Goal: Obtain resource: Download file/media

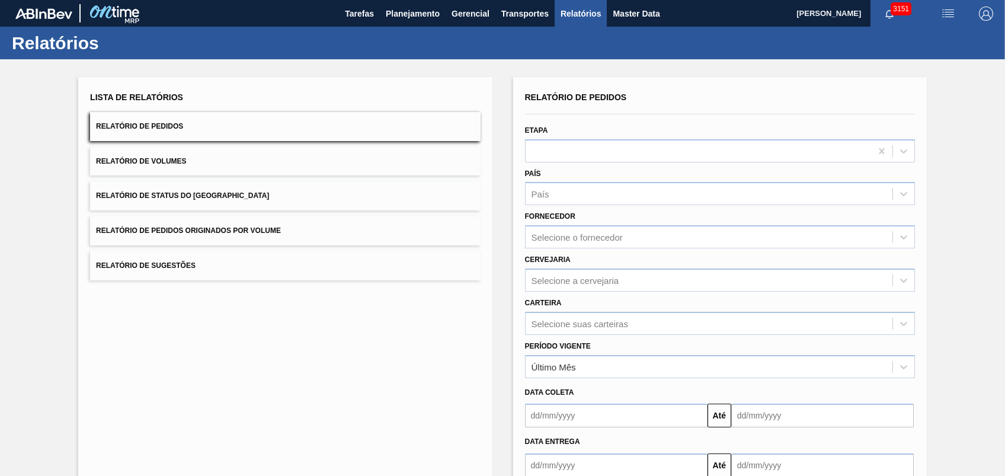
click at [223, 224] on button "Relatório de Pedidos Originados por Volume" at bounding box center [285, 230] width 390 height 29
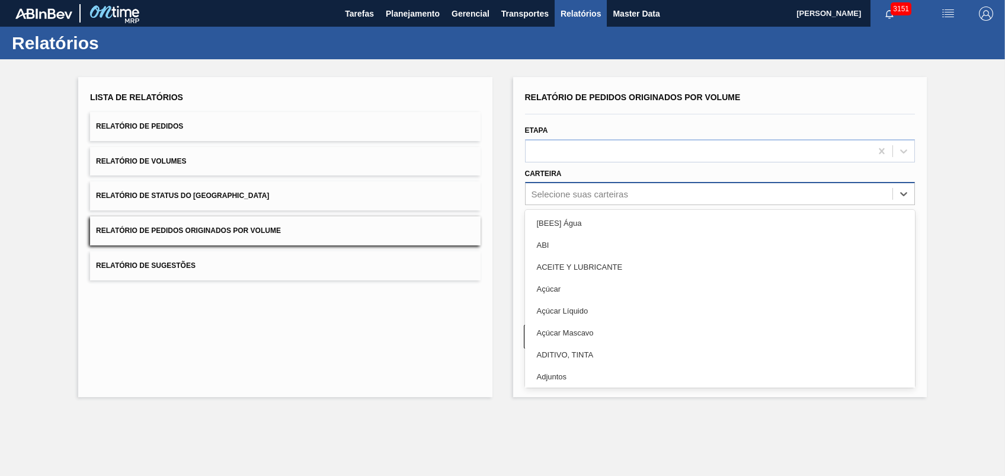
click at [606, 191] on div "Selecione suas carteiras" at bounding box center [579, 194] width 97 height 10
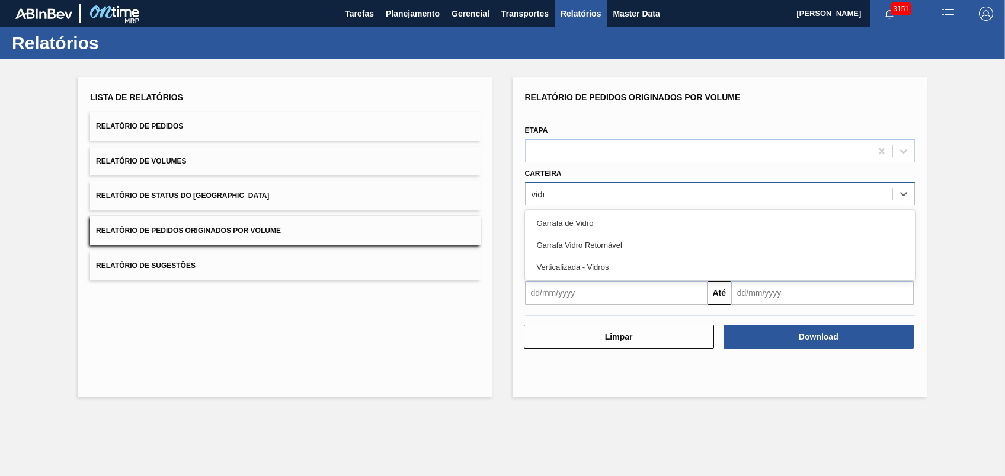
type input "vidro"
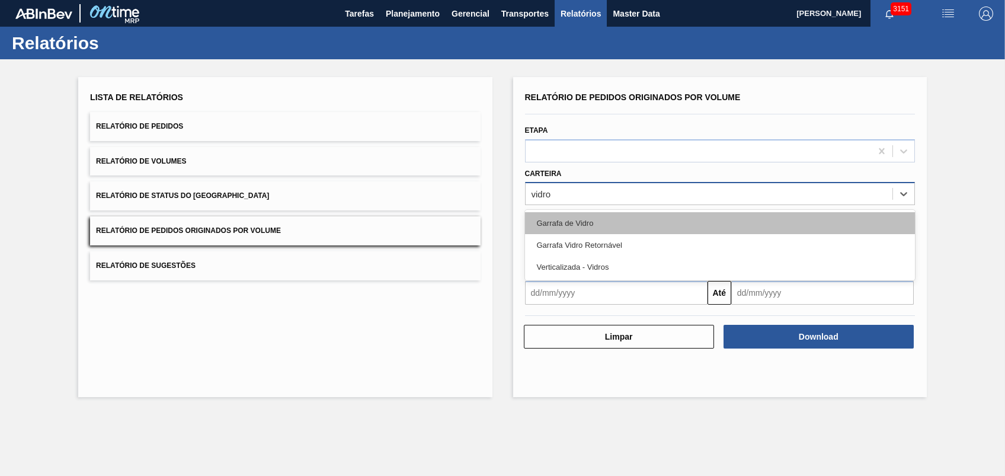
click at [580, 219] on div "Garrafa de Vidro" at bounding box center [720, 223] width 390 height 22
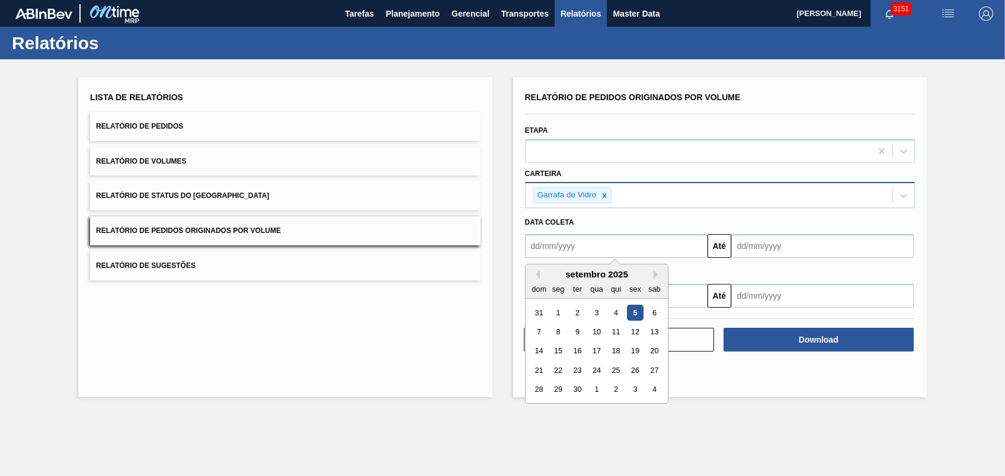
click at [611, 240] on input "text" at bounding box center [616, 246] width 182 height 24
click at [537, 275] on button "Previous Month" at bounding box center [535, 274] width 8 height 8
click at [635, 310] on div "1" at bounding box center [635, 312] width 16 height 16
type input "[DATE]"
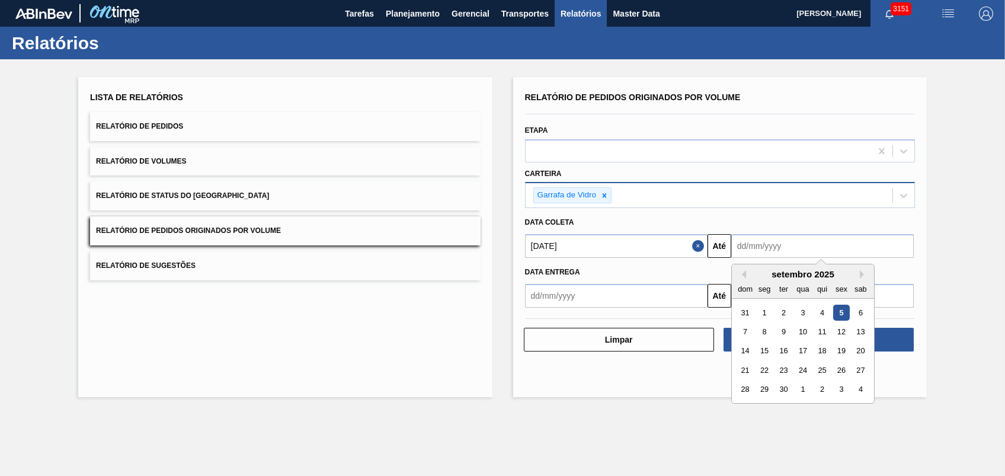
click at [843, 253] on input "text" at bounding box center [822, 246] width 182 height 24
click at [862, 307] on div "6" at bounding box center [860, 312] width 16 height 16
type input "[DATE]"
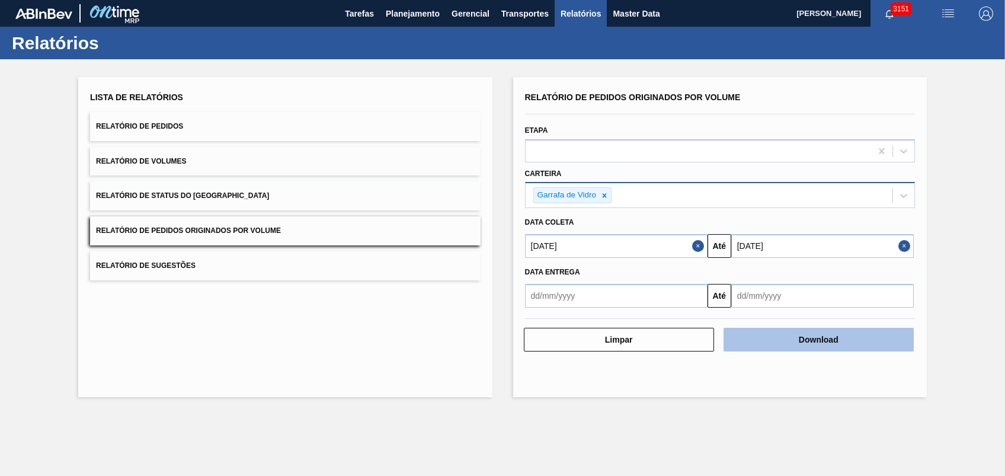
click at [790, 341] on button "Download" at bounding box center [818, 340] width 190 height 24
